Goal: Information Seeking & Learning: Learn about a topic

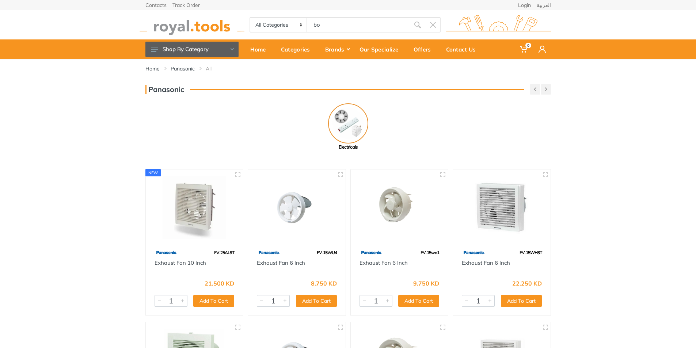
type input "box"
click at [353, 22] on input "Site search" at bounding box center [358, 24] width 102 height 15
click at [294, 57] on link "Categories" at bounding box center [298, 49] width 44 height 20
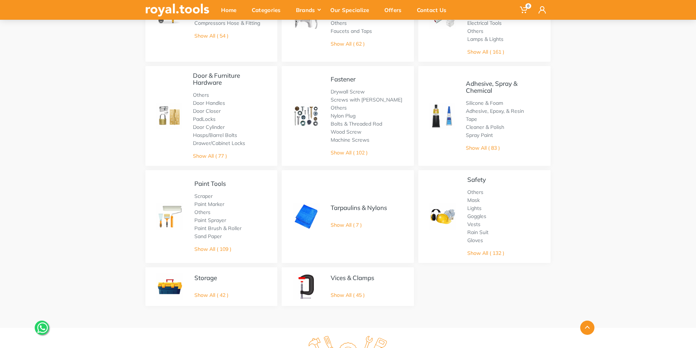
scroll to position [329, 0]
click at [215, 293] on link "Show All ( 42 )" at bounding box center [211, 293] width 34 height 7
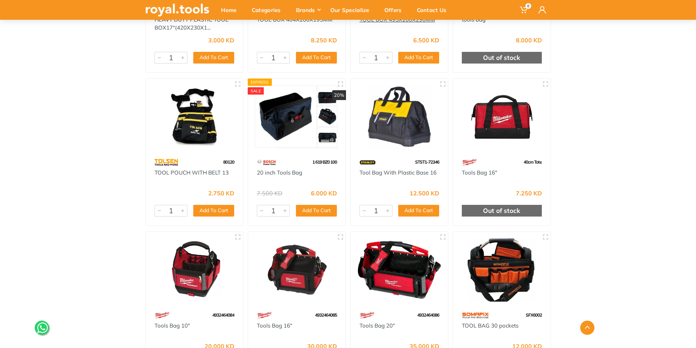
scroll to position [438, 0]
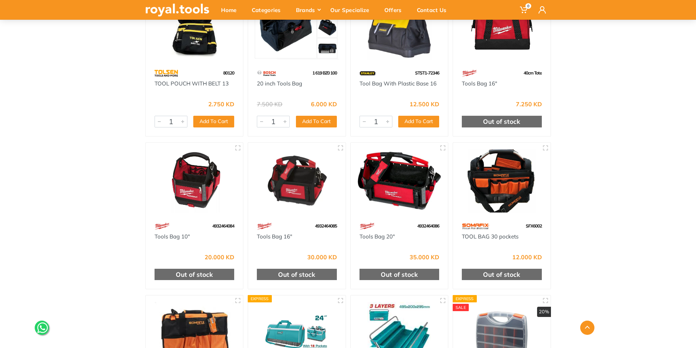
click at [417, 68] on div "STST1-72346" at bounding box center [398, 73] width 97 height 13
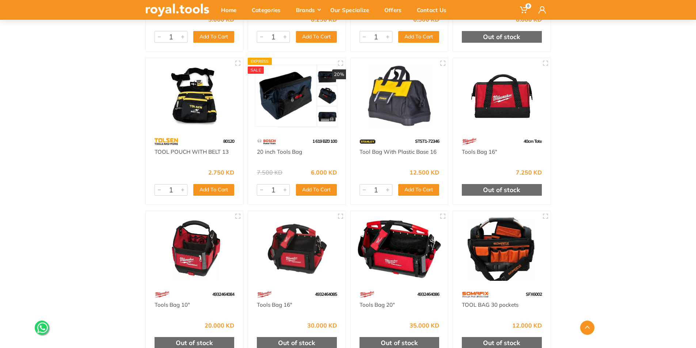
scroll to position [329, 0]
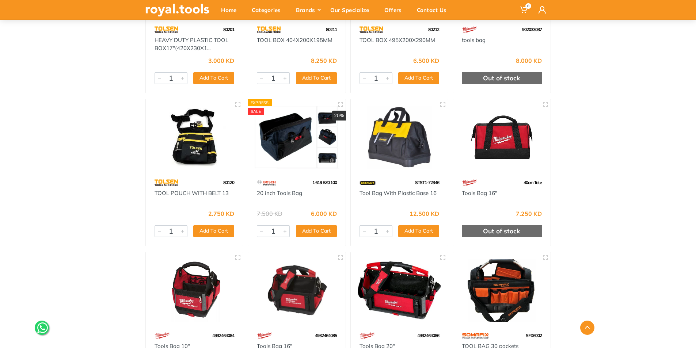
click at [400, 157] on img at bounding box center [399, 137] width 84 height 63
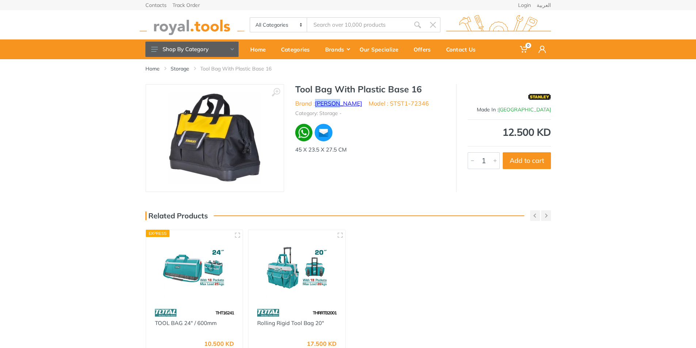
click at [316, 104] on link "[PERSON_NAME]" at bounding box center [338, 103] width 47 height 7
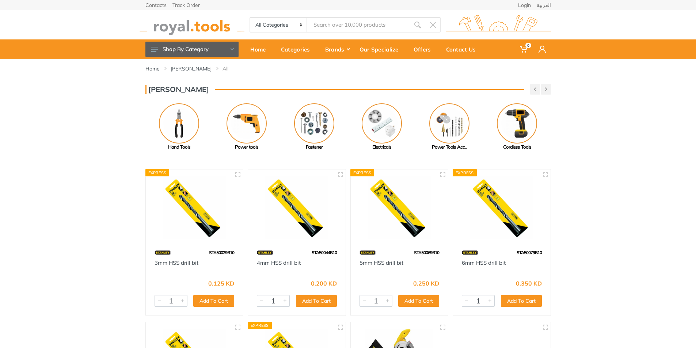
drag, startPoint x: 0, startPoint y: 0, endPoint x: 63, endPoint y: 132, distance: 146.5
click at [63, 132] on div "Stanley Previous Power tools Fastener Next" at bounding box center [348, 117] width 696 height 67
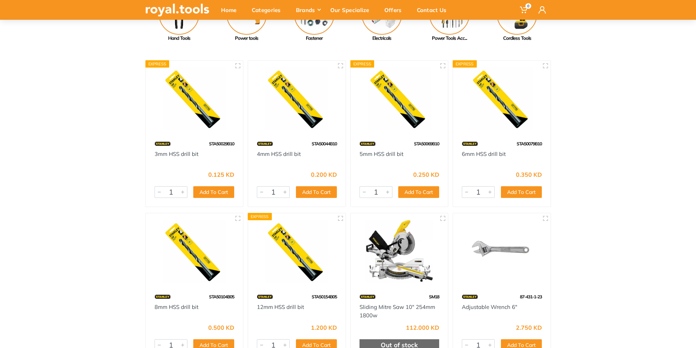
scroll to position [110, 0]
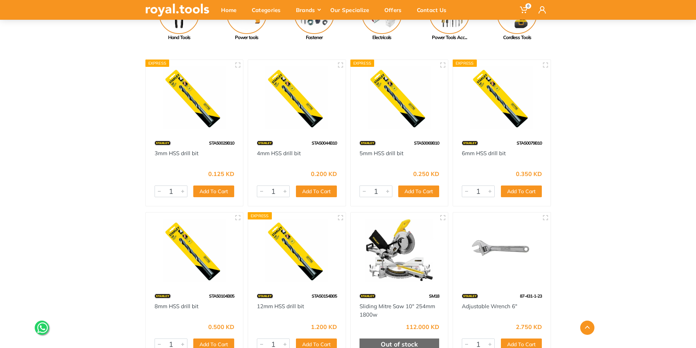
click at [401, 236] on img at bounding box center [399, 250] width 84 height 63
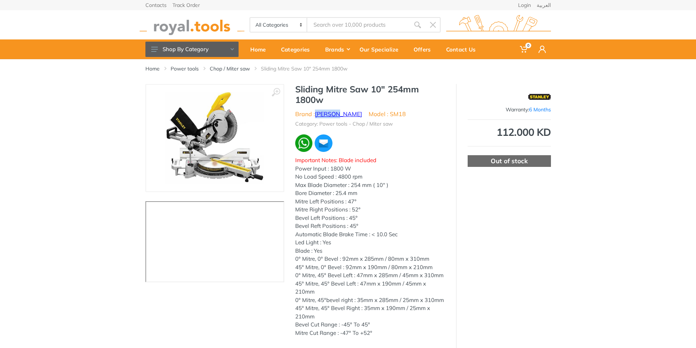
drag, startPoint x: 337, startPoint y: 113, endPoint x: 316, endPoint y: 113, distance: 21.2
click at [316, 113] on ul "Brand : [PERSON_NAME] Model : SM18" at bounding box center [370, 114] width 150 height 9
copy link "[PERSON_NAME]"
